Goal: Transaction & Acquisition: Purchase product/service

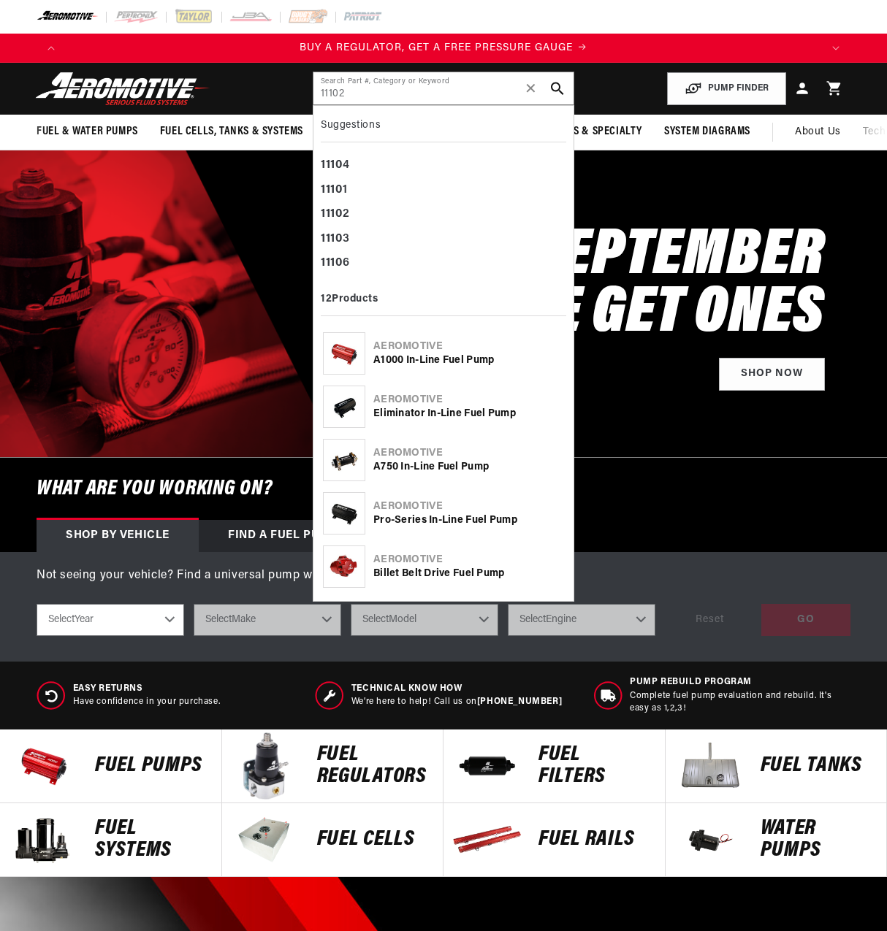
type input "11102"
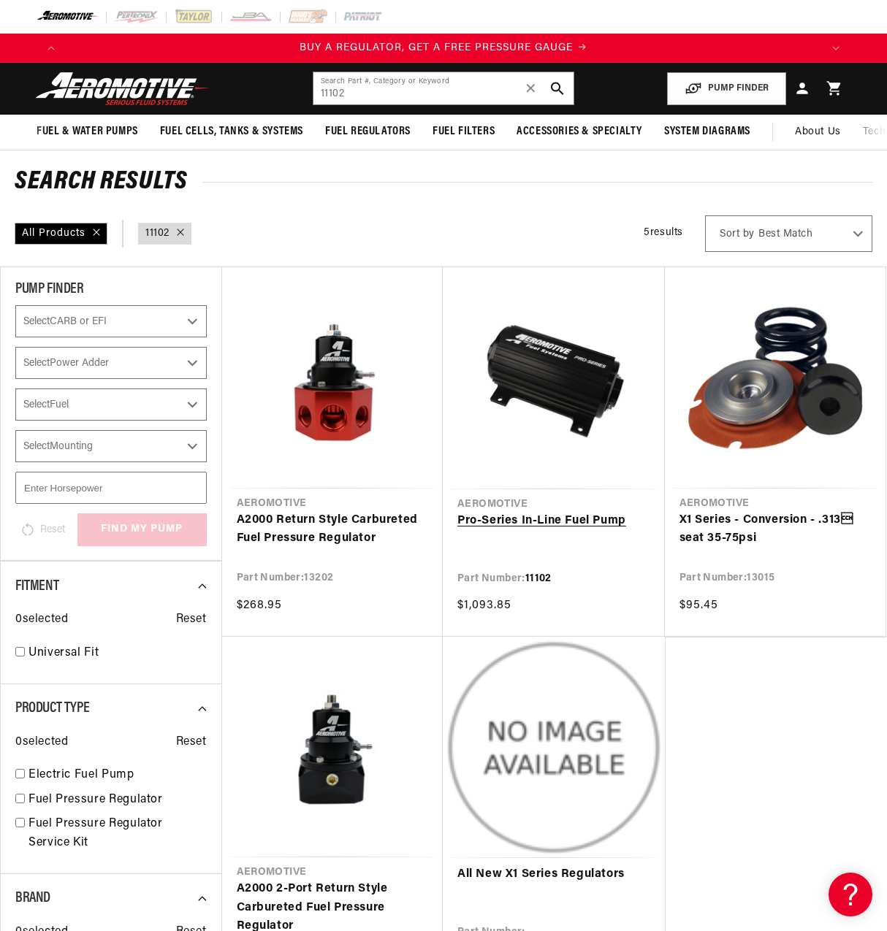
click at [540, 512] on link "Pro-Series In-Line Fuel Pump" at bounding box center [553, 521] width 193 height 19
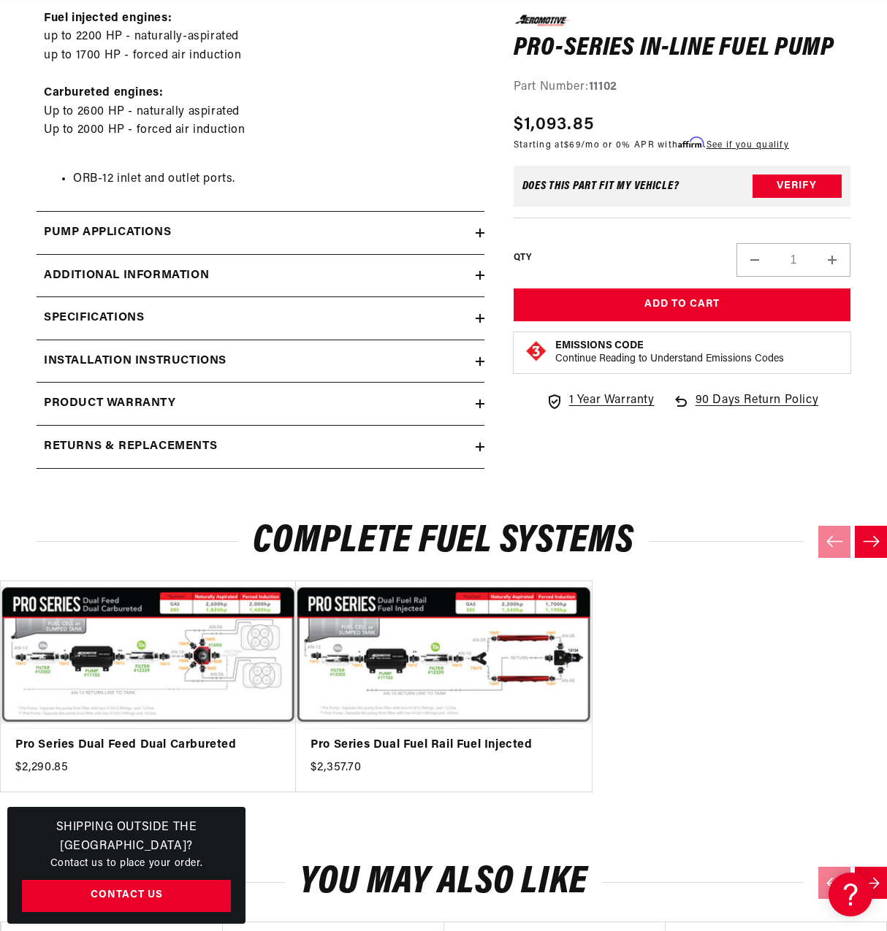
scroll to position [0, 1510]
